Goal: Task Accomplishment & Management: Manage account settings

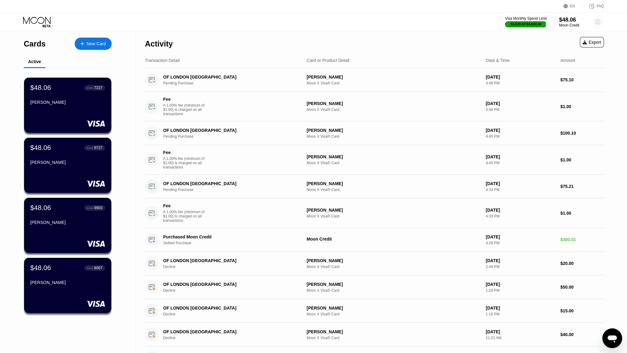
click at [595, 27] on circle at bounding box center [597, 22] width 12 height 12
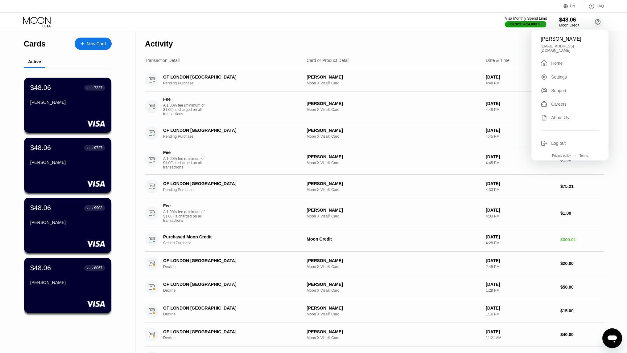
click at [557, 141] on div "Log out" at bounding box center [558, 143] width 14 height 5
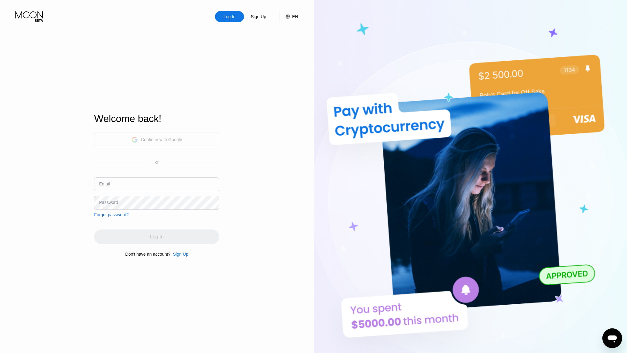
click at [200, 141] on div "Continue with Google" at bounding box center [156, 139] width 125 height 15
